Goal: Find contact information

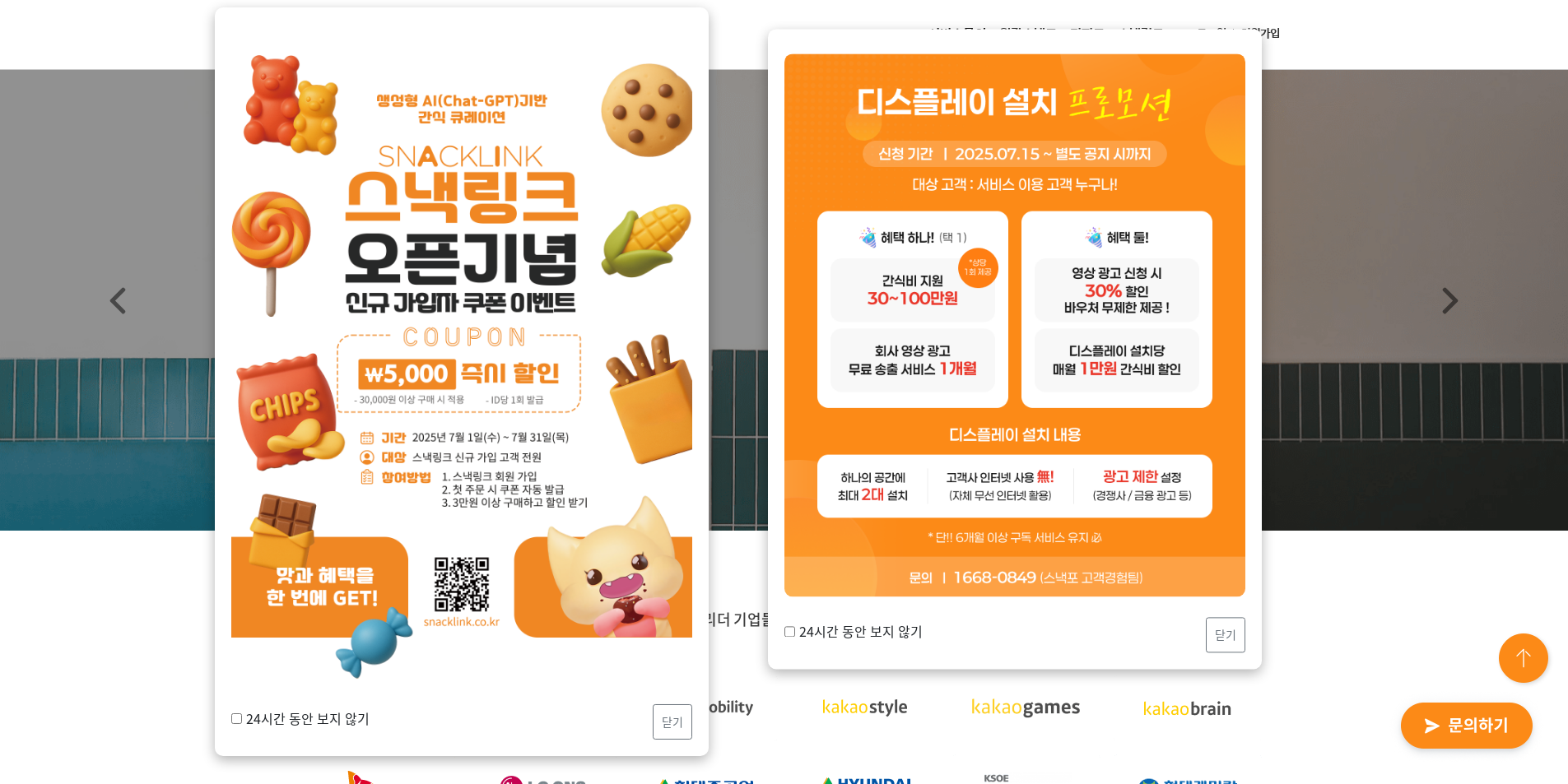
drag, startPoint x: 890, startPoint y: 634, endPoint x: 904, endPoint y: 632, distance: 14.1
click at [890, 634] on label "24시간 동안 보지 않기" at bounding box center [854, 631] width 138 height 20
click at [795, 634] on input "24시간 동안 보지 않기" at bounding box center [789, 631] width 11 height 11
checkbox input "true"
click at [1216, 640] on button "닫기" at bounding box center [1225, 634] width 39 height 35
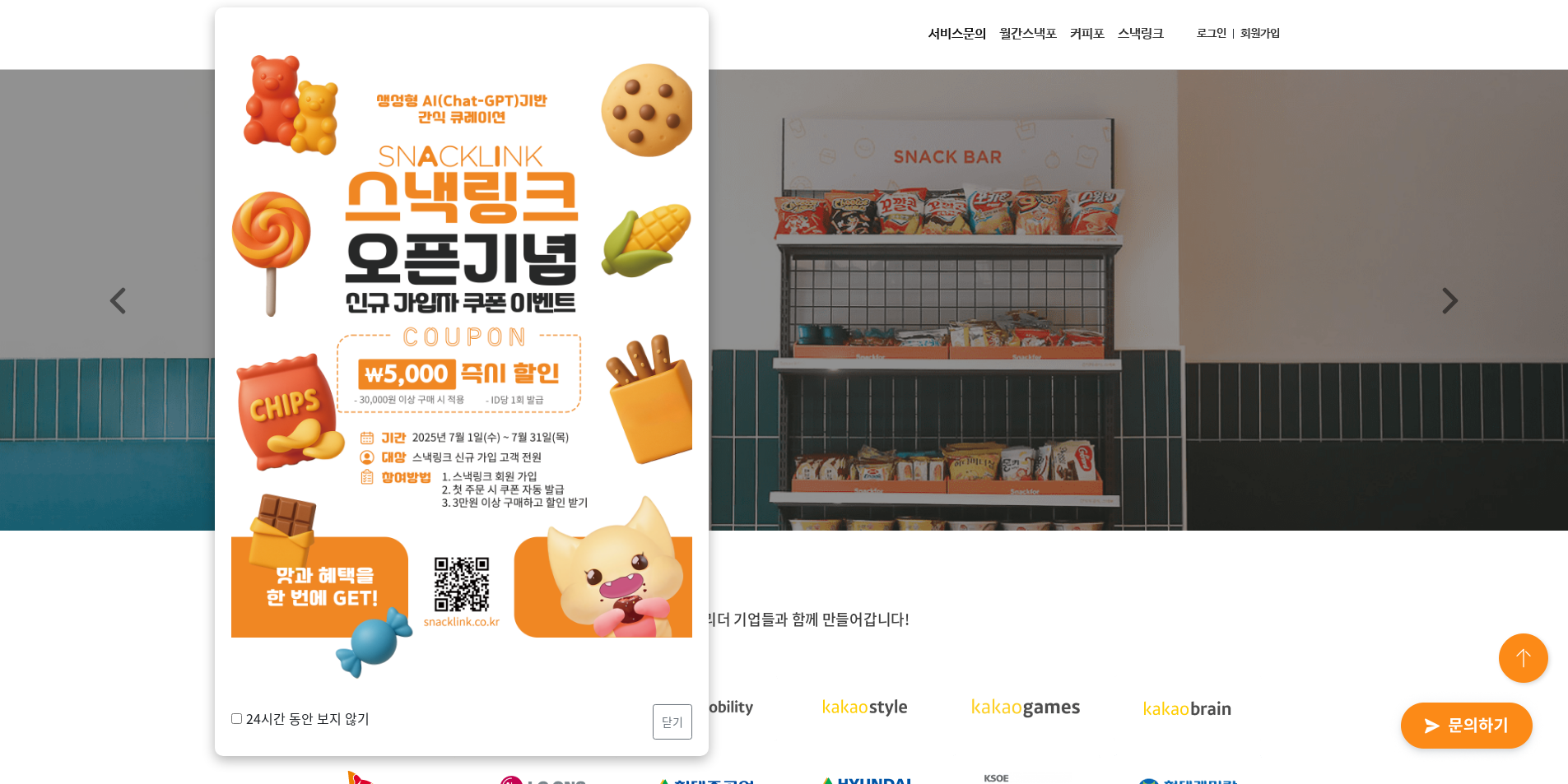
click at [349, 725] on label "24시간 동안 보지 않기" at bounding box center [300, 718] width 138 height 20
click at [242, 724] on input "24시간 동안 보지 않기" at bounding box center [236, 718] width 11 height 11
checkbox input "true"
drag, startPoint x: 659, startPoint y: 722, endPoint x: 728, endPoint y: 678, distance: 81.8
click at [663, 720] on button "닫기" at bounding box center [671, 721] width 39 height 35
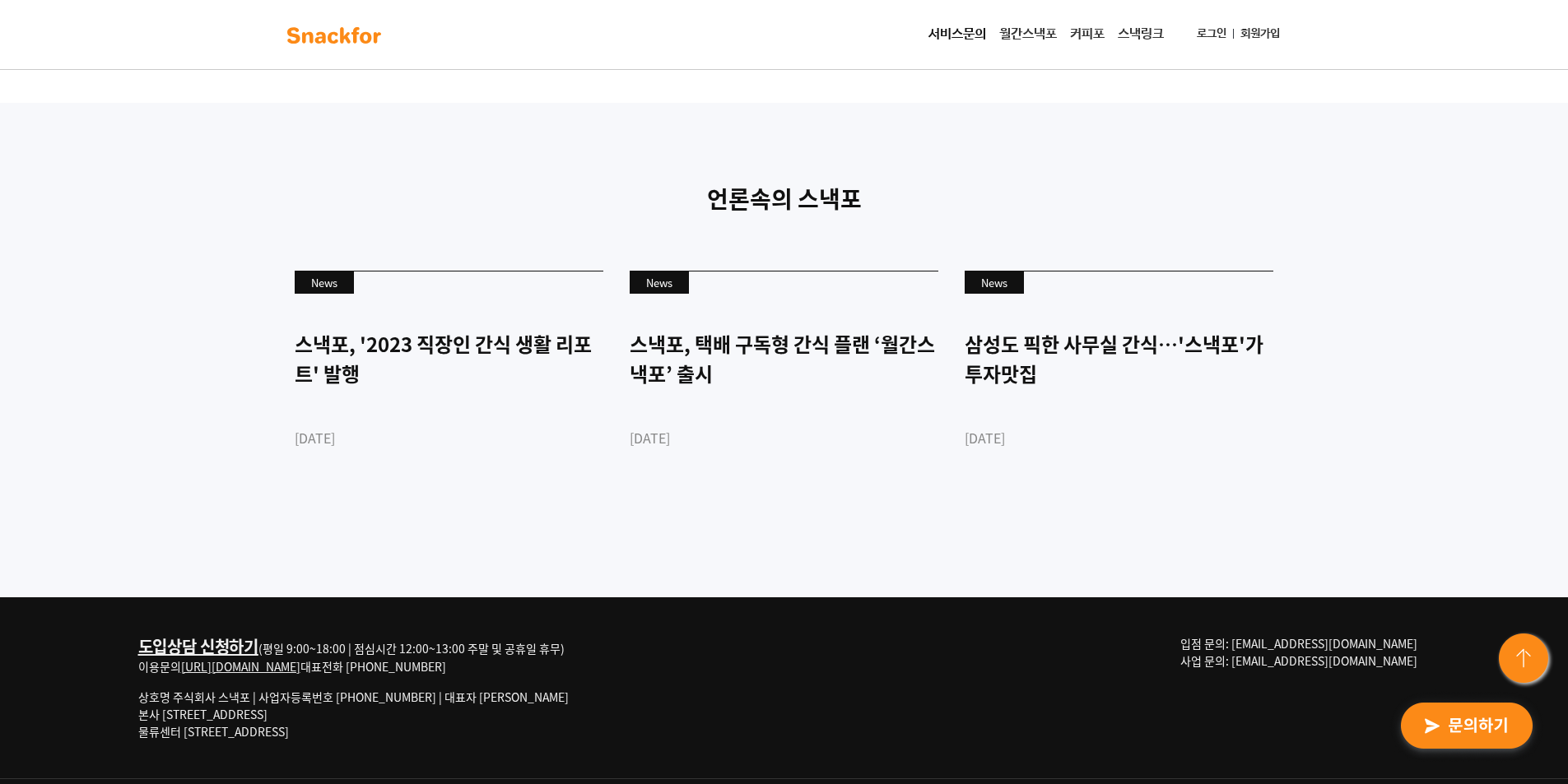
scroll to position [4458, 0]
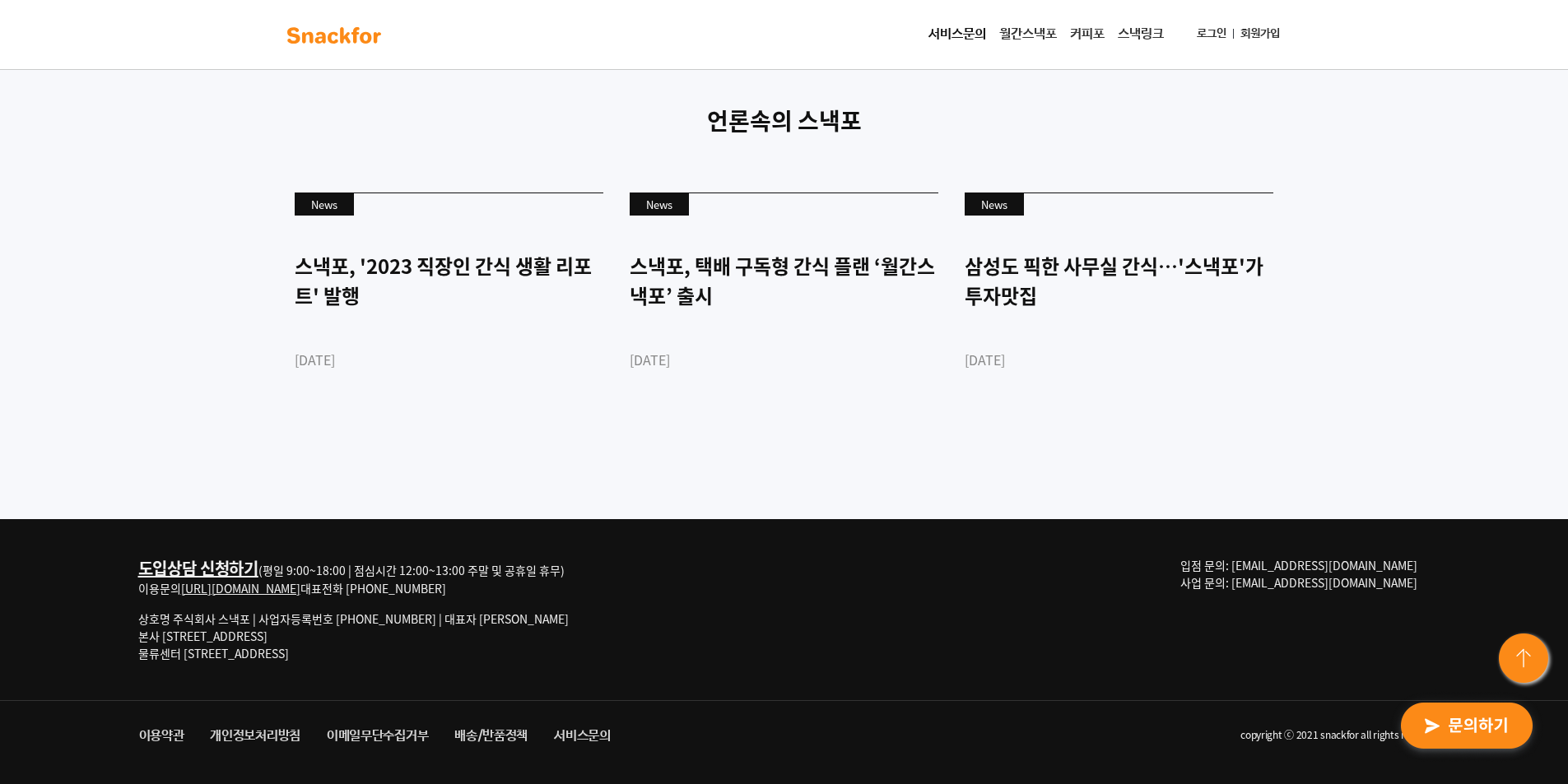
drag, startPoint x: 1412, startPoint y: 582, endPoint x: 1314, endPoint y: 571, distance: 98.6
click at [1314, 571] on span "입점 문의: [EMAIL_ADDRESS][DOMAIN_NAME] 사업 문의: [EMAIL_ADDRESS][DOMAIN_NAME]" at bounding box center [1298, 573] width 237 height 34
copy span "[EMAIL_ADDRESS][DOMAIN_NAME] 사업 문의: [EMAIL_ADDRESS][DOMAIN_NAME]"
